Goal: Task Accomplishment & Management: Complete application form

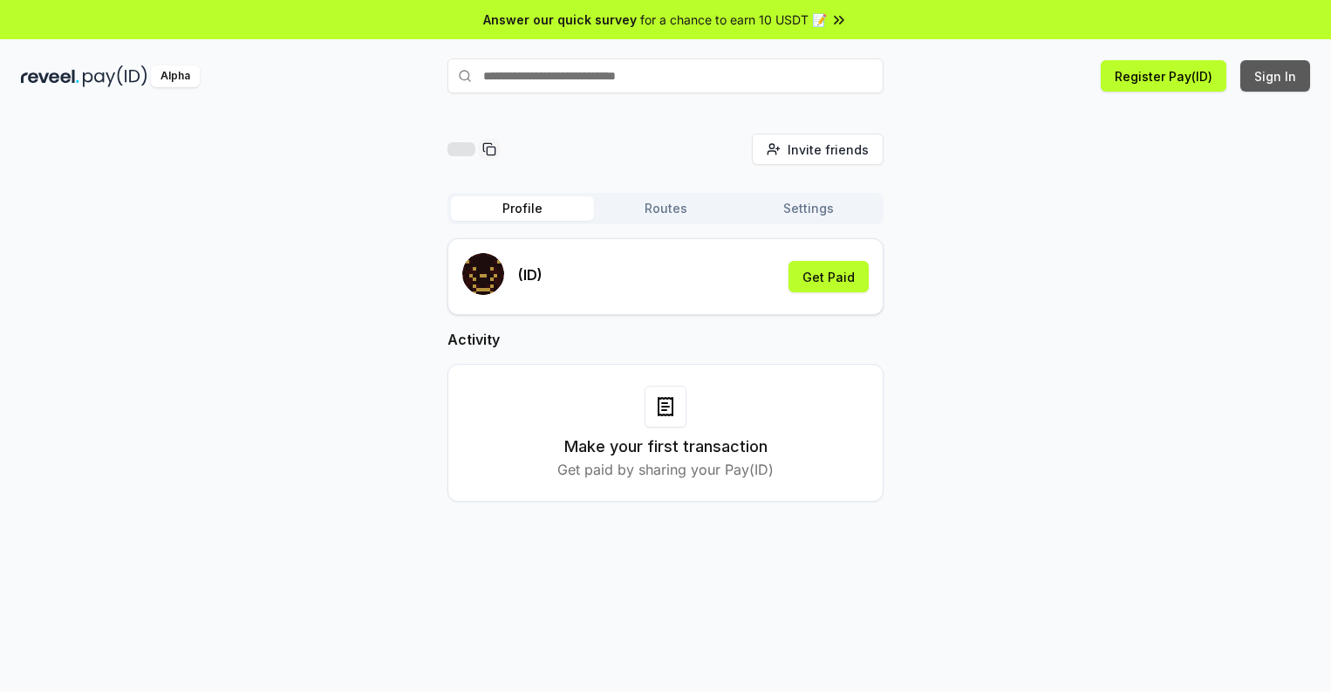
click at [1276, 76] on button "Sign In" at bounding box center [1276, 75] width 70 height 31
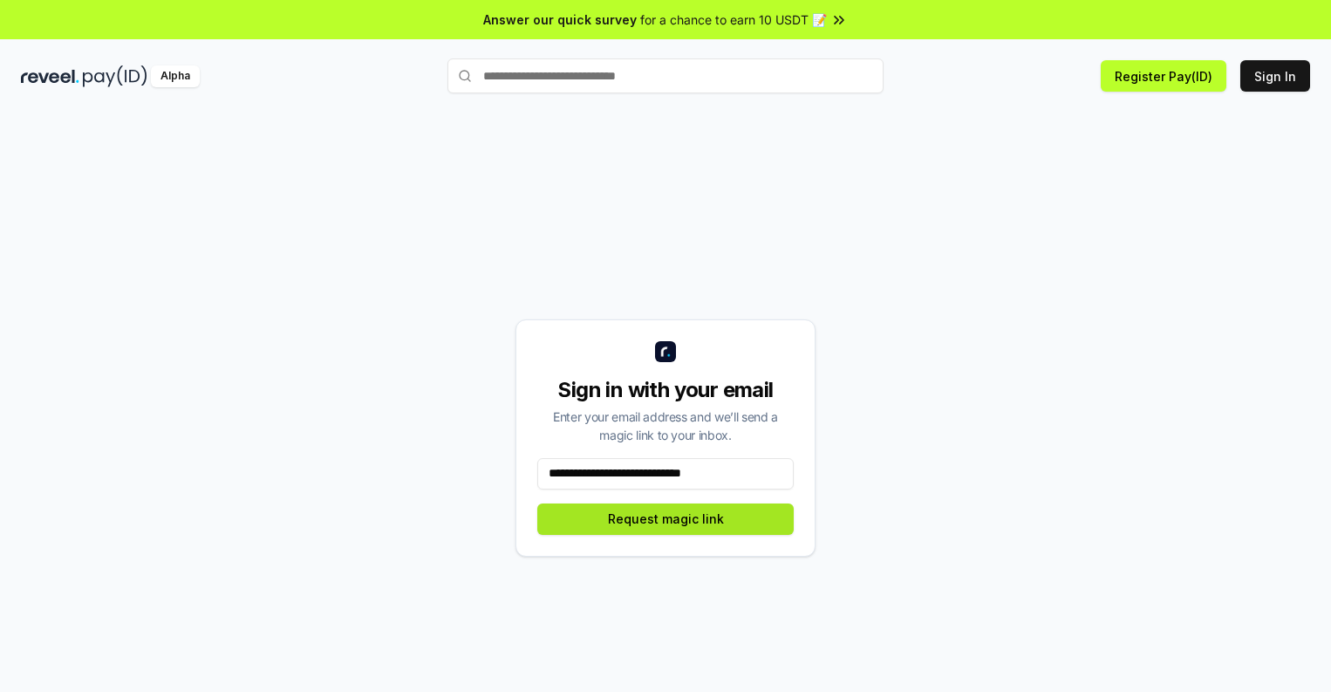
type input "**********"
click at [666, 518] on button "Request magic link" at bounding box center [665, 518] width 256 height 31
